Goal: Information Seeking & Learning: Learn about a topic

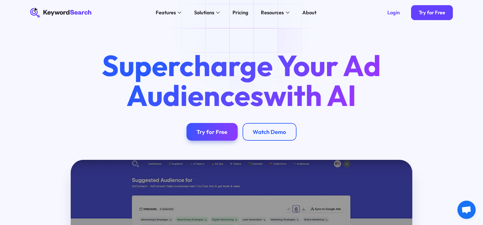
click at [243, 13] on div "Pricing" at bounding box center [241, 13] width 16 height 8
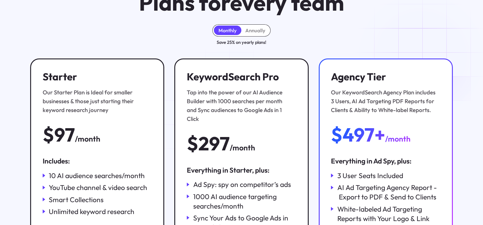
scroll to position [61, 0]
